Goal: Find specific page/section: Find specific page/section

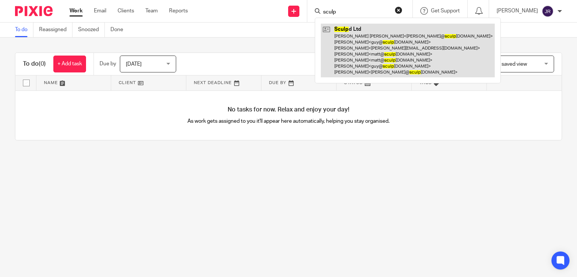
type input "sculp"
click at [379, 47] on link at bounding box center [408, 51] width 174 height 54
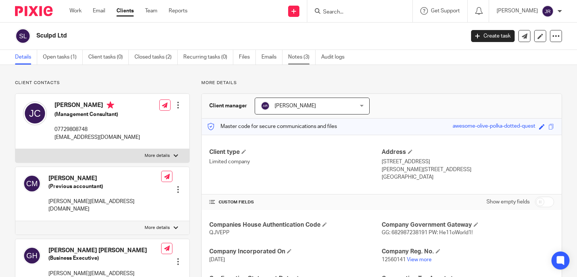
click at [294, 56] on link "Notes (3)" at bounding box center [301, 57] width 27 height 15
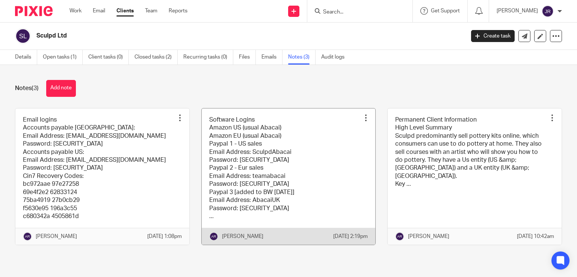
click at [275, 165] on link at bounding box center [289, 177] width 174 height 137
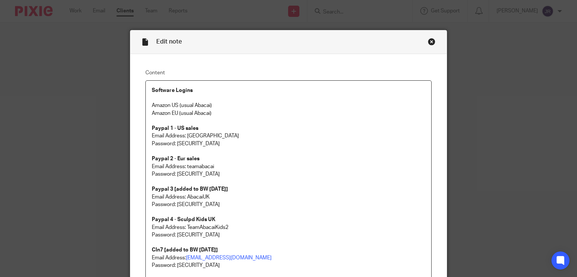
click at [429, 42] on div "Close this dialog window" at bounding box center [432, 42] width 8 height 8
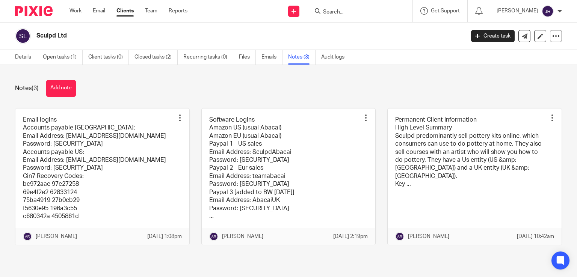
click at [269, 86] on div "Notes (3) Add note" at bounding box center [288, 88] width 547 height 17
click at [272, 91] on div "Notes (3) Add note" at bounding box center [288, 88] width 547 height 17
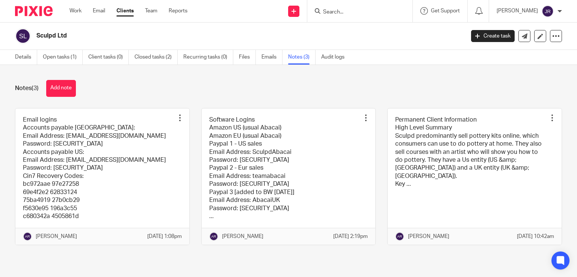
click at [223, 89] on div "Notes (3) Add note" at bounding box center [288, 88] width 547 height 17
